Goal: Task Accomplishment & Management: Use online tool/utility

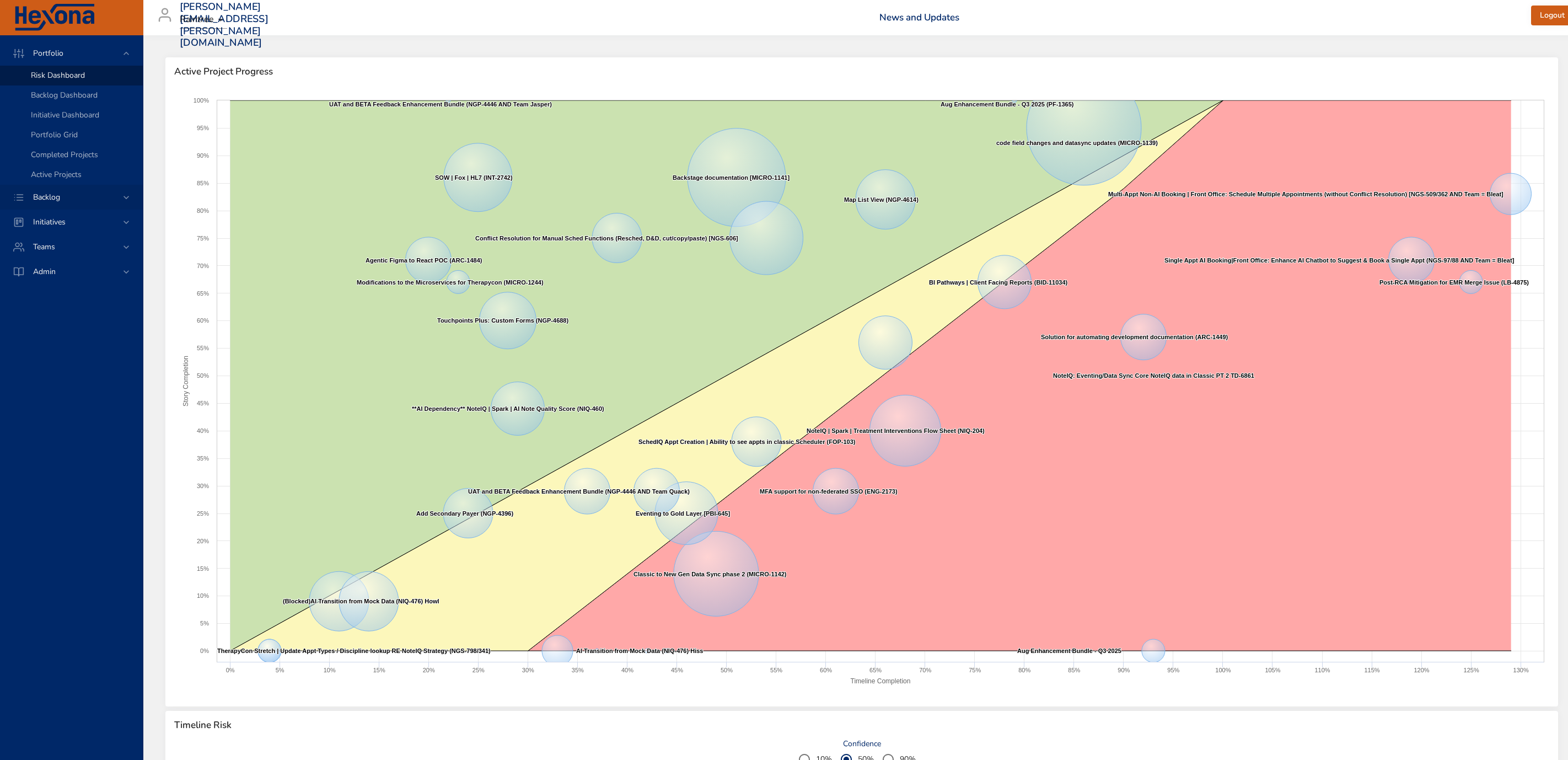
click at [66, 196] on span "Backlog" at bounding box center [46, 197] width 45 height 10
click at [66, 196] on div "Portfolio Risk Dashboard Backlog Dashboard Initiative Dashboard Portfolio Grid …" at bounding box center [71, 162] width 143 height 254
click at [59, 92] on link "Backlog Details" at bounding box center [71, 100] width 143 height 20
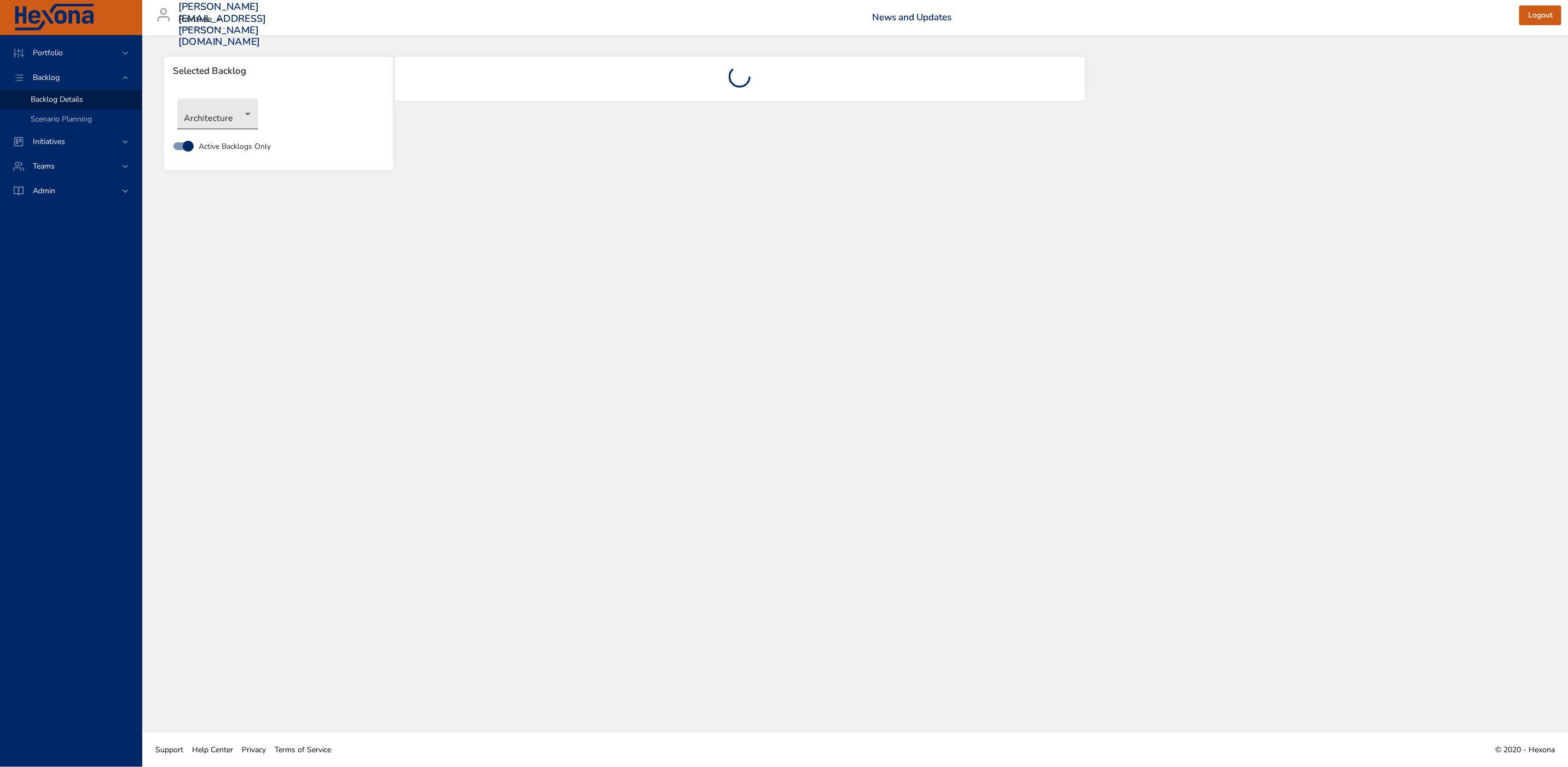
click at [246, 117] on body "Portfolio Backlog Backlog Details Scenario Planning Initiatives Teams Admin [EM…" at bounding box center [784, 383] width 1568 height 767
click at [244, 166] on li "Clinical" at bounding box center [233, 169] width 112 height 18
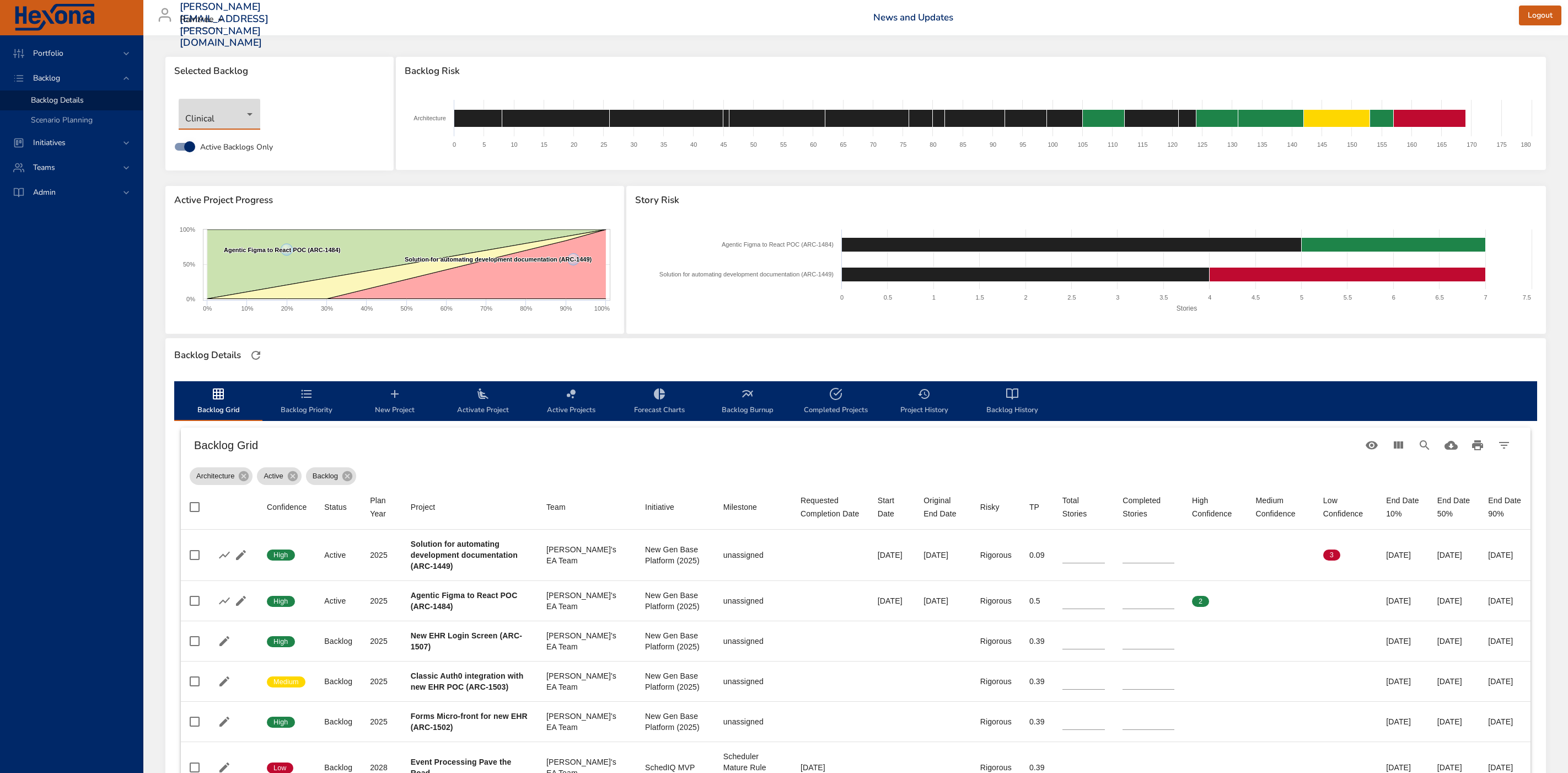
scroll to position [3, 0]
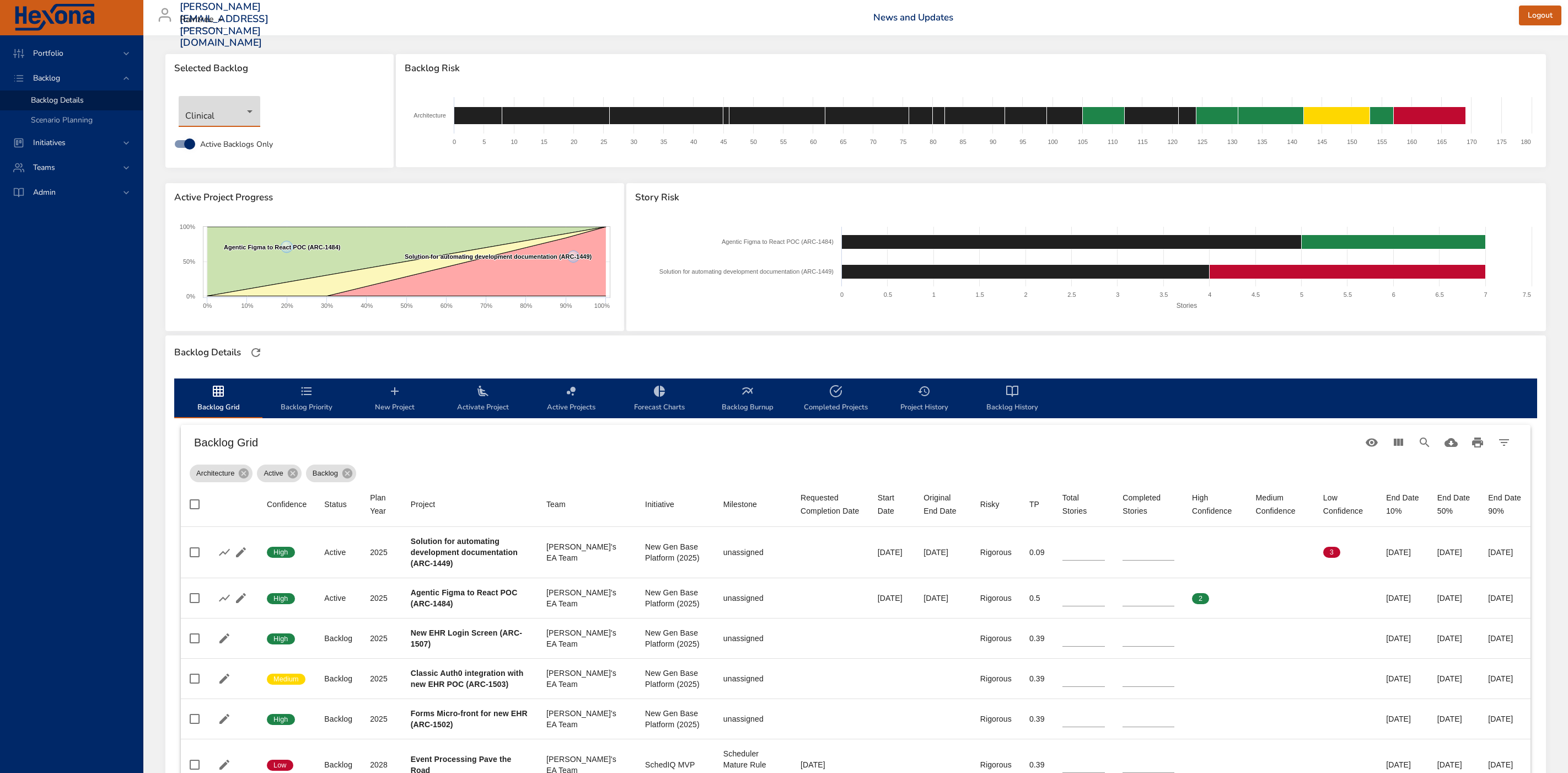
type input "*"
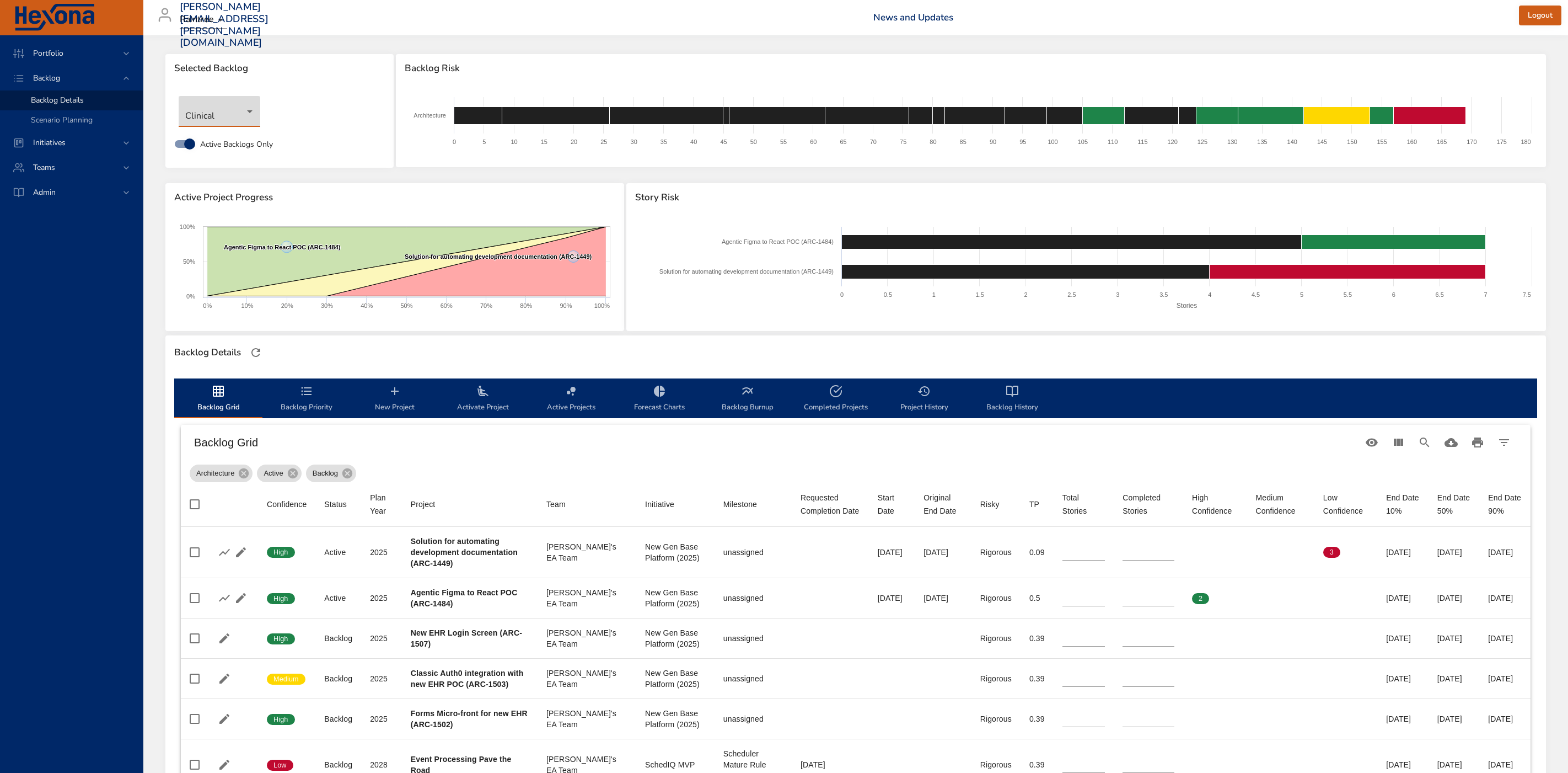
type input "*"
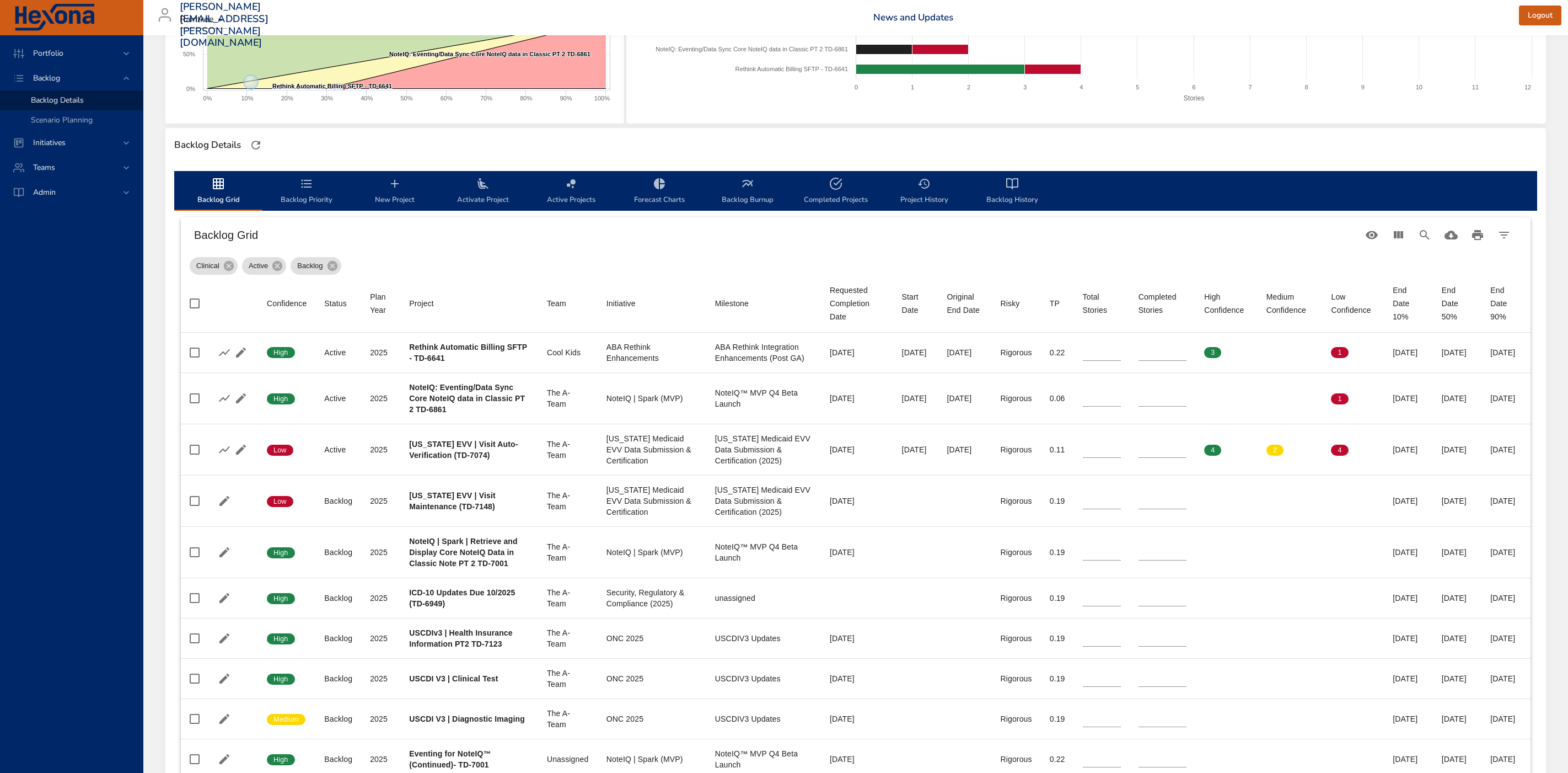
scroll to position [255, 0]
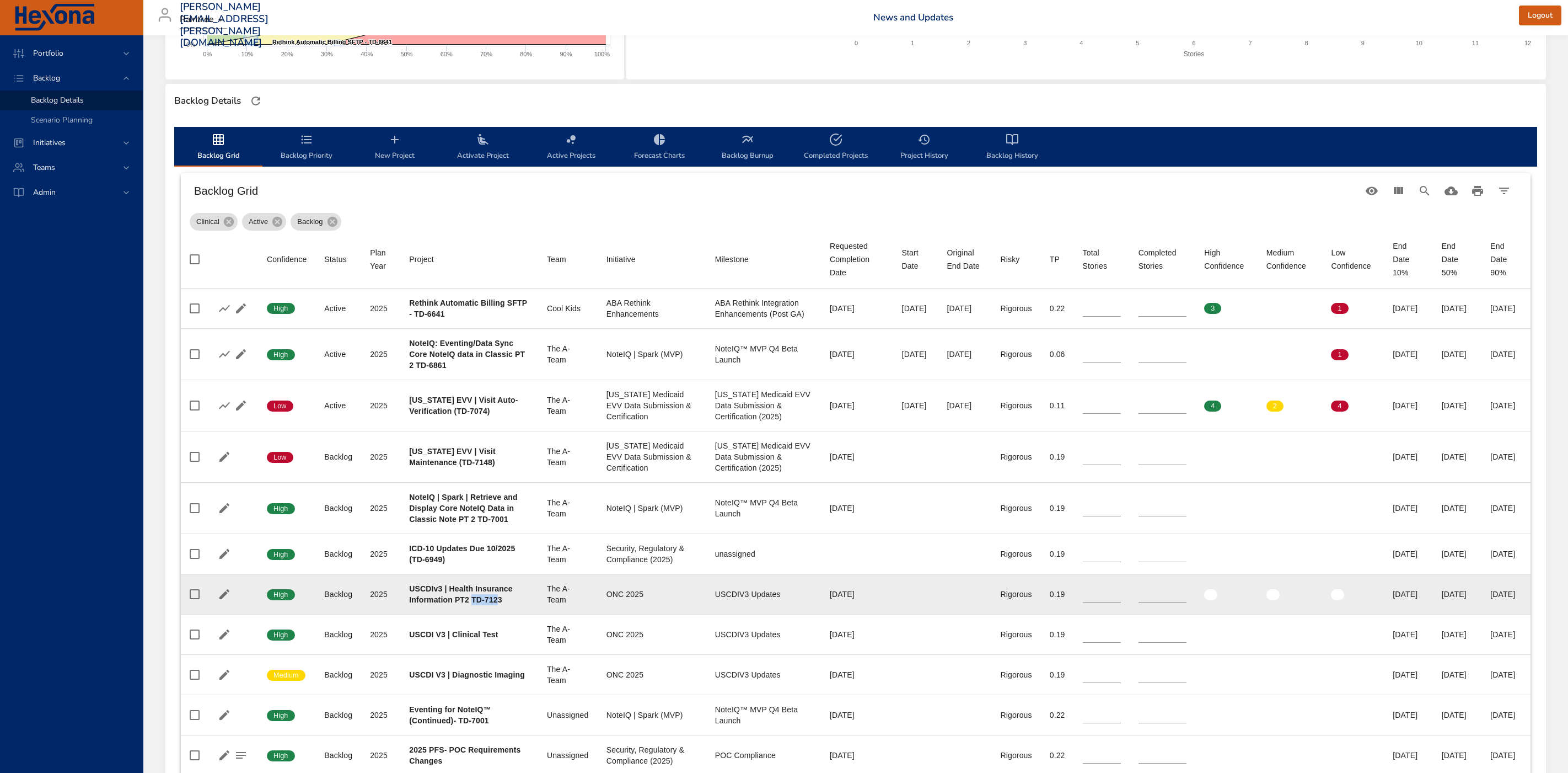
drag, startPoint x: 471, startPoint y: 634, endPoint x: 498, endPoint y: 636, distance: 27.1
click at [498, 604] on b "USCDIv3 | Health Insurance Information PT2 TD-7123" at bounding box center [460, 594] width 103 height 20
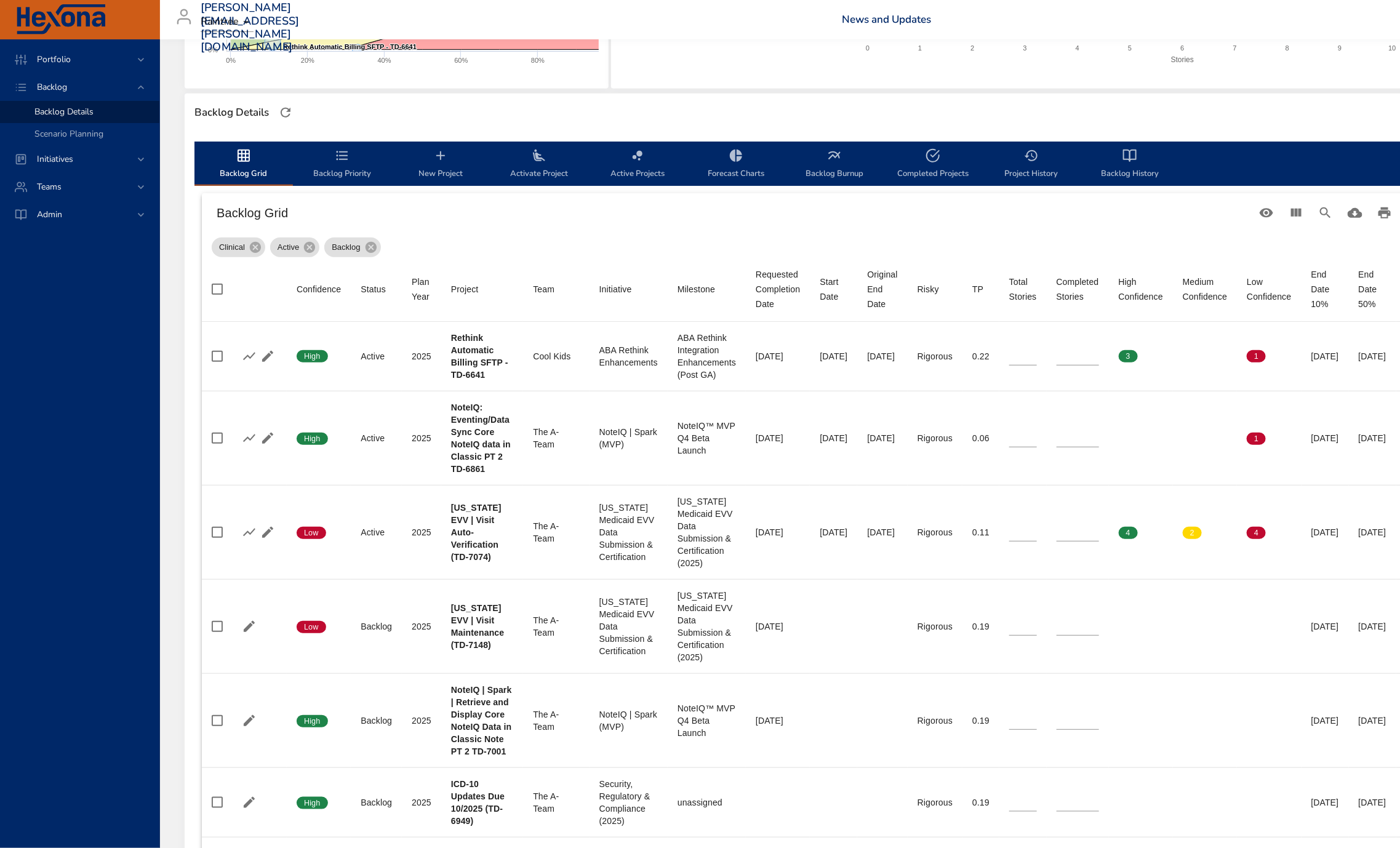
copy b "TD-712"
